Goal: Task Accomplishment & Management: Use online tool/utility

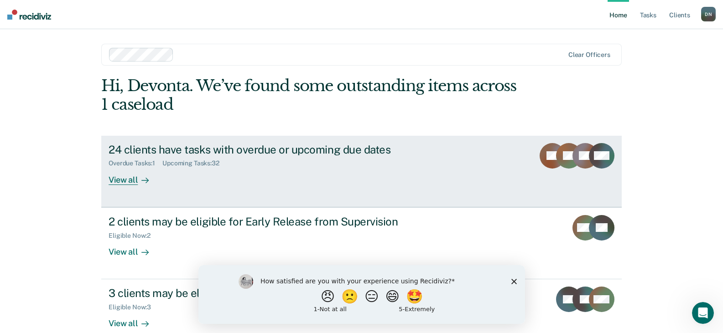
click at [119, 189] on link "24 clients have tasks with overdue or upcoming due dates Overdue Tasks : 1 Upco…" at bounding box center [361, 172] width 520 height 72
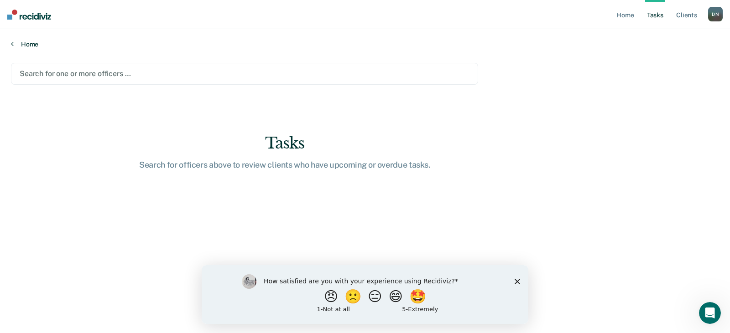
click at [26, 45] on link "Home" at bounding box center [365, 44] width 708 height 8
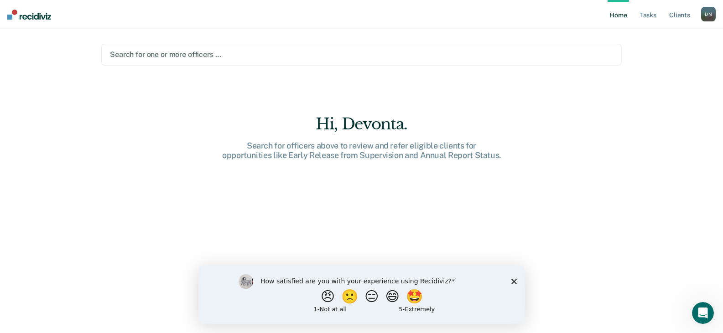
click at [397, 136] on div "Hi, Devonta. Search for officers above to review and refer eligible clients for…" at bounding box center [362, 138] width 292 height 46
click at [645, 13] on link "Tasks" at bounding box center [648, 14] width 20 height 29
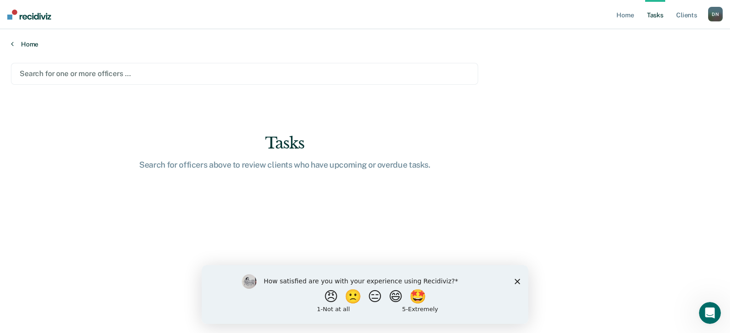
click at [21, 47] on link "Home" at bounding box center [365, 44] width 708 height 8
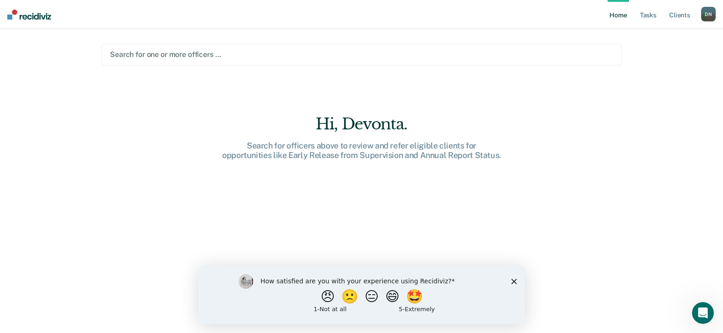
click at [522, 60] on div "Search for one or more officers …" at bounding box center [361, 55] width 520 height 22
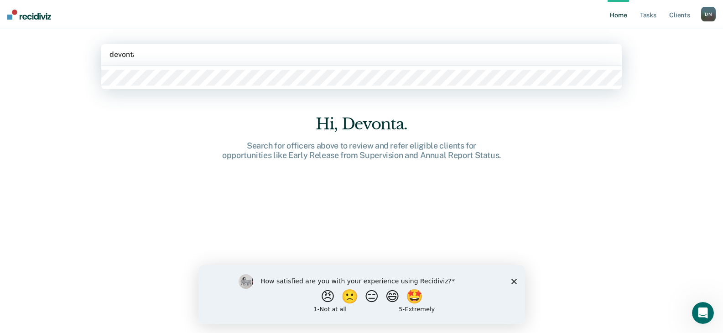
type input "devonta"
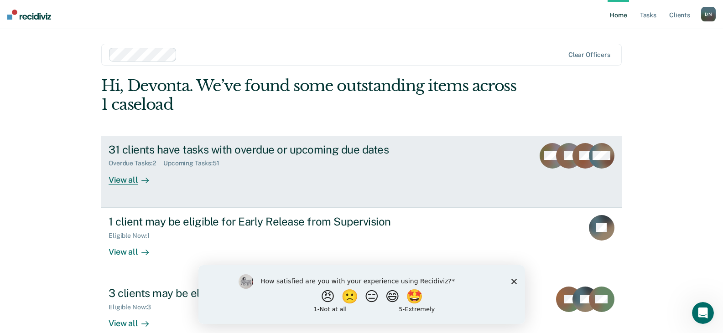
click at [132, 175] on div "View all" at bounding box center [134, 176] width 51 height 18
